Goal: Task Accomplishment & Management: Manage account settings

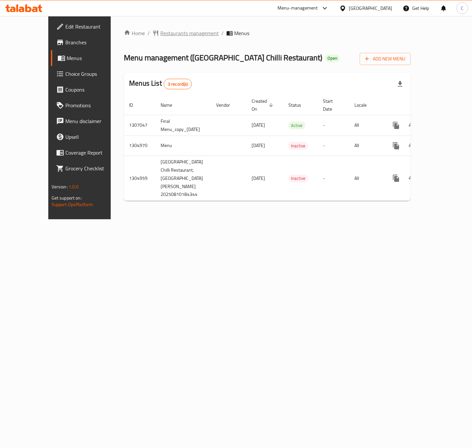
click at [160, 35] on span "Restaurants management" at bounding box center [189, 33] width 58 height 8
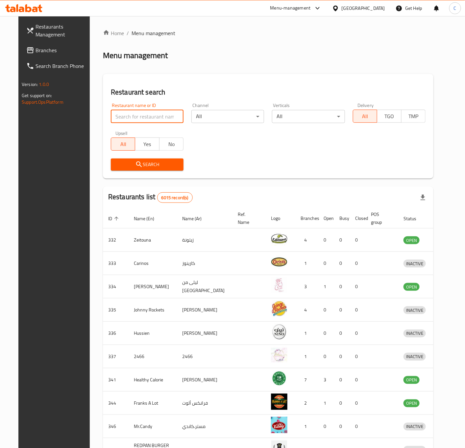
click at [114, 116] on input "search" at bounding box center [147, 116] width 73 height 13
type input "mumbai chil"
click button "Search" at bounding box center [147, 165] width 73 height 12
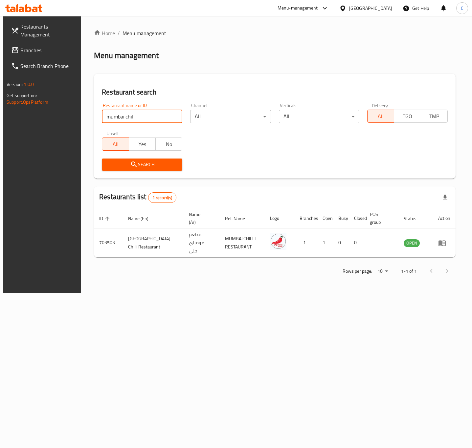
click at [445, 241] on icon "enhanced table" at bounding box center [442, 244] width 7 height 6
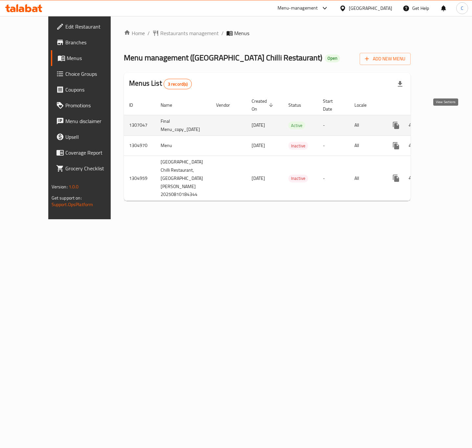
click at [444, 123] on link "enhanced table" at bounding box center [444, 126] width 16 height 16
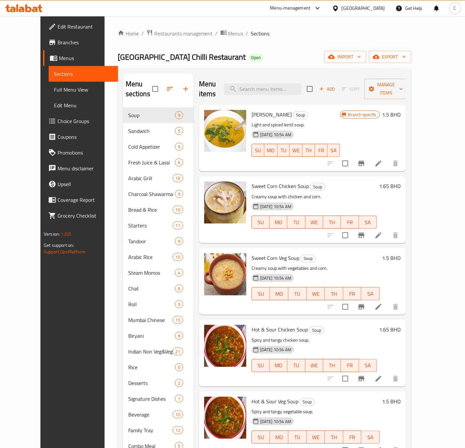
click at [59, 57] on span "Menus" at bounding box center [86, 58] width 54 height 8
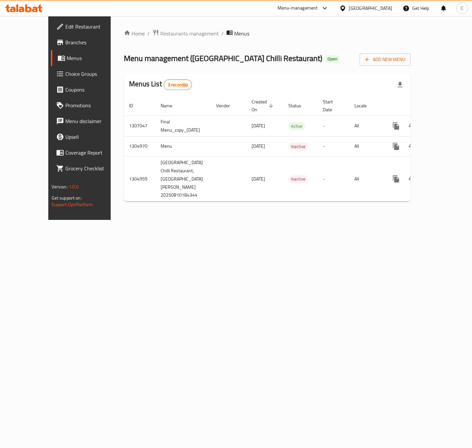
click at [65, 41] on span "Branches" at bounding box center [93, 42] width 57 height 8
